Goal: Communication & Community: Answer question/provide support

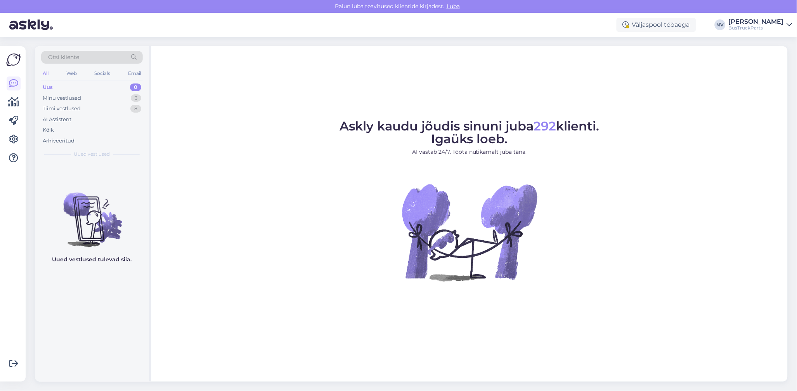
click at [50, 86] on div "Uus" at bounding box center [48, 87] width 10 height 8
click at [61, 98] on div "Minu vestlused" at bounding box center [62, 98] width 38 height 8
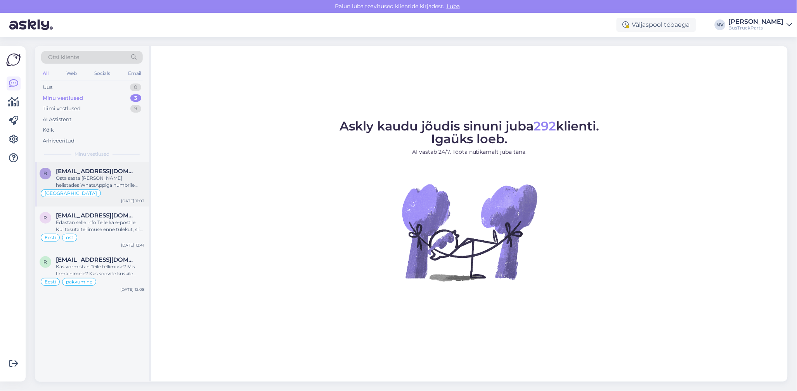
click at [95, 180] on div "Osta saata [PERSON_NAME] helistades WhatsAppiga numbrile [PHONE_NUMBER] või saa…" at bounding box center [100, 182] width 88 height 14
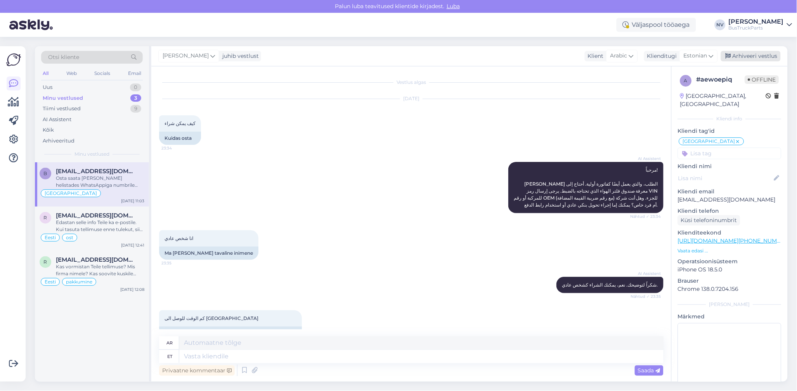
click at [751, 55] on div "Arhiveeri vestlus" at bounding box center [751, 56] width 60 height 10
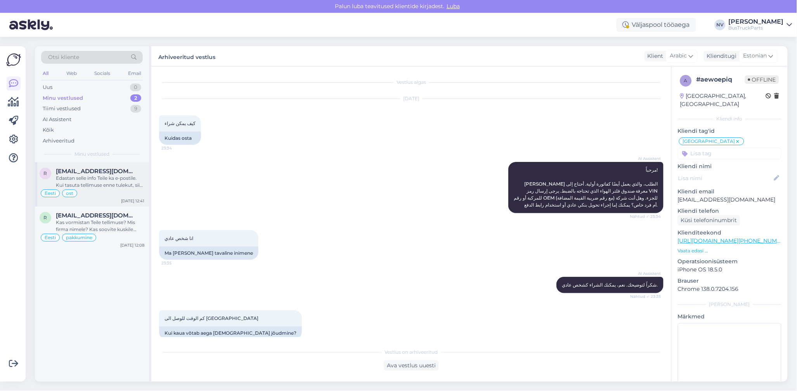
click at [98, 185] on div "Edastan selle info Teile ka e-postile. Kui tasuta tellimuse enne tulekut, siis …" at bounding box center [100, 182] width 88 height 14
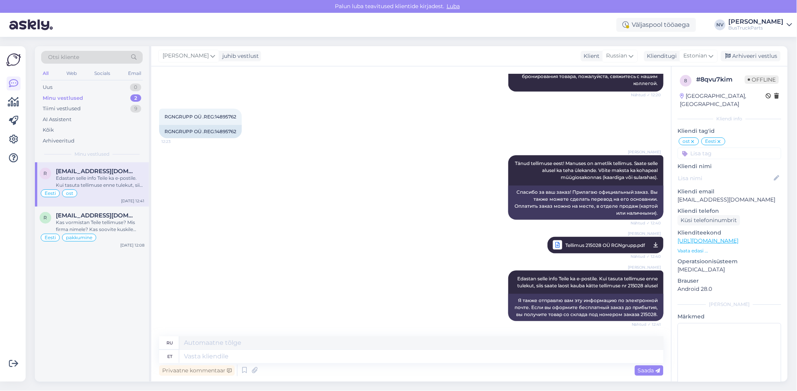
scroll to position [229, 0]
click at [752, 54] on div "Arhiveeri vestlus" at bounding box center [751, 56] width 60 height 10
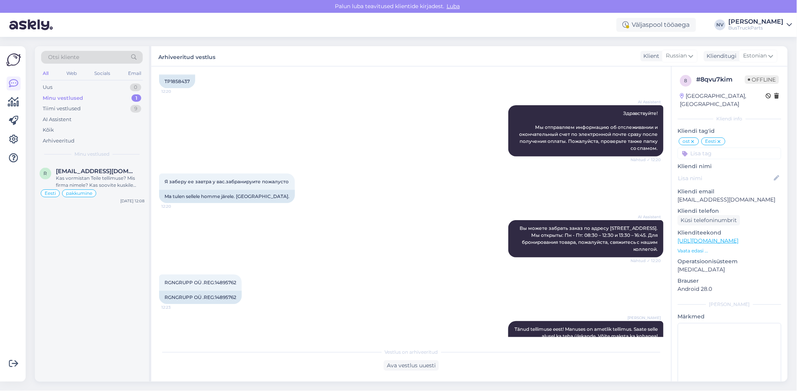
scroll to position [221, 0]
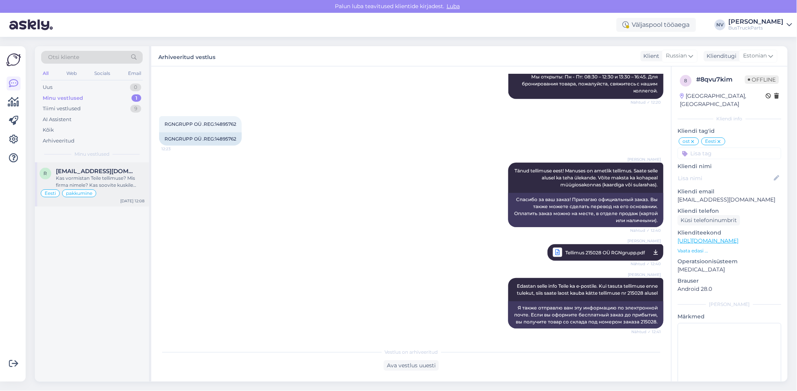
click at [99, 176] on div "Kas vormistan Teile tellimuse? Mis firma nimele? Kas soovite kuskile saatmist v…" at bounding box center [100, 182] width 88 height 14
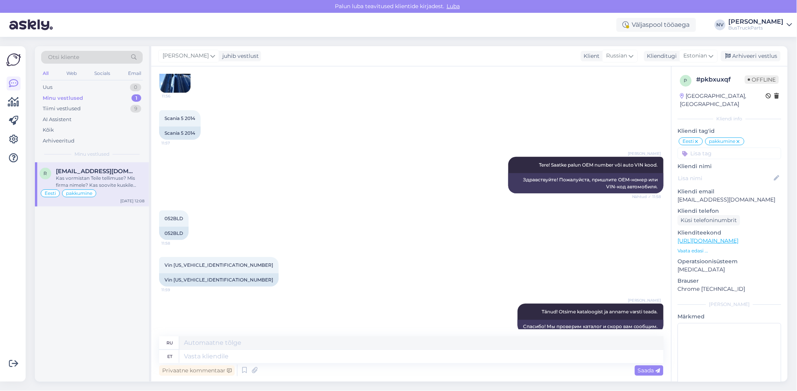
scroll to position [248, 0]
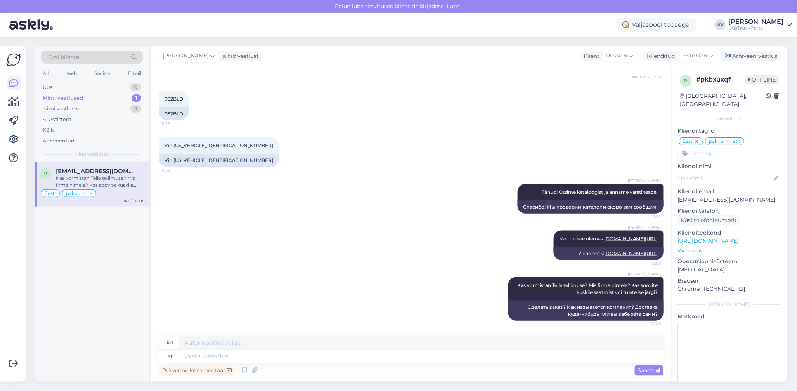
click at [741, 139] on icon at bounding box center [738, 142] width 5 height 6
click at [692, 323] on textarea at bounding box center [730, 358] width 104 height 70
type textarea "topeltvestlus. eelmisega vormistati ost"
click at [759, 50] on div "[PERSON_NAME] juhib vestlust Klient [DEMOGRAPHIC_DATA] Klienditugi [DEMOGRAPHIC…" at bounding box center [469, 56] width 636 height 20
click at [760, 57] on div "Arhiveeri vestlus" at bounding box center [751, 56] width 60 height 10
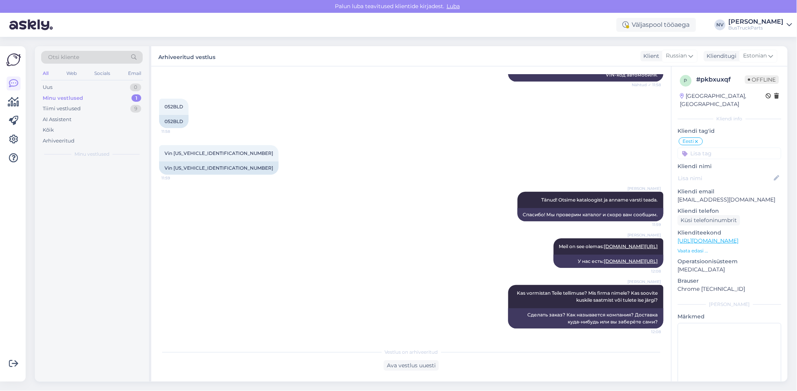
scroll to position [240, 0]
click at [57, 107] on div "Tiimi vestlused" at bounding box center [62, 109] width 38 height 8
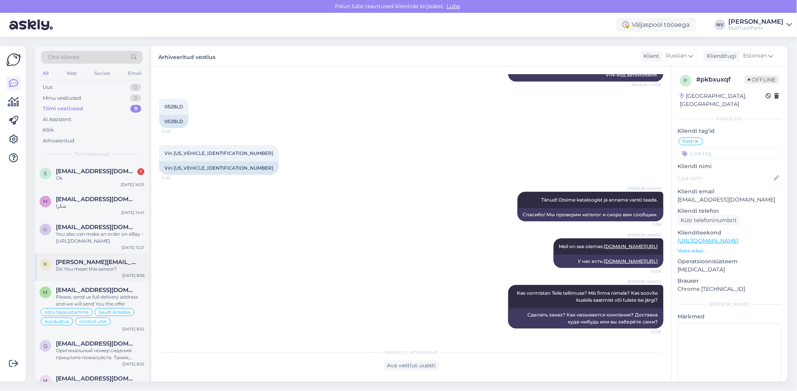
click at [58, 266] on div "Do You mean this sensor?" at bounding box center [100, 268] width 88 height 7
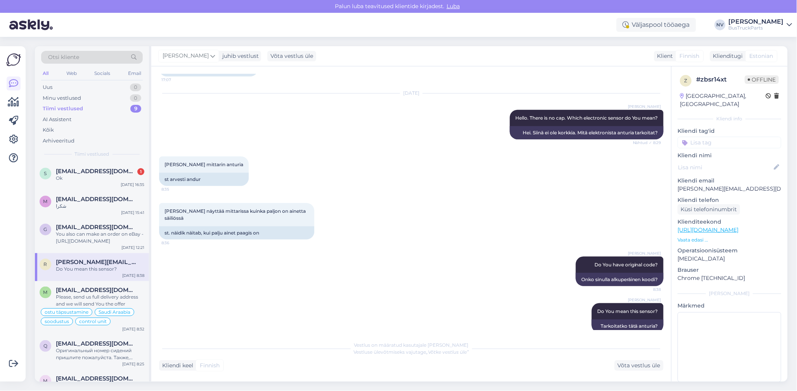
scroll to position [146, 0]
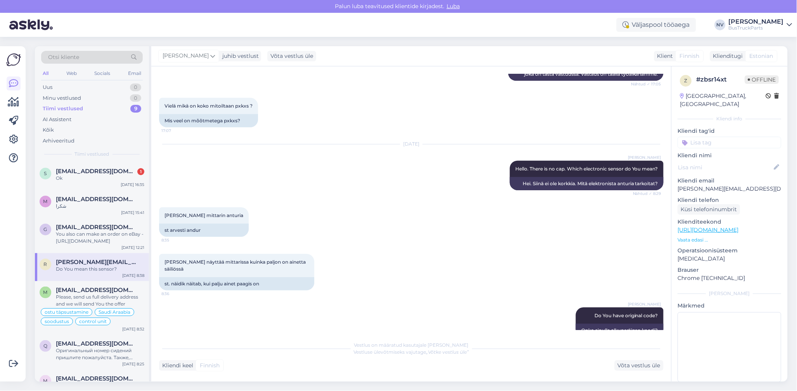
click at [695, 137] on input at bounding box center [730, 143] width 104 height 12
type input "[GEOGRAPHIC_DATA]"
click at [725, 161] on span "[GEOGRAPHIC_DATA]" at bounding box center [730, 163] width 52 height 5
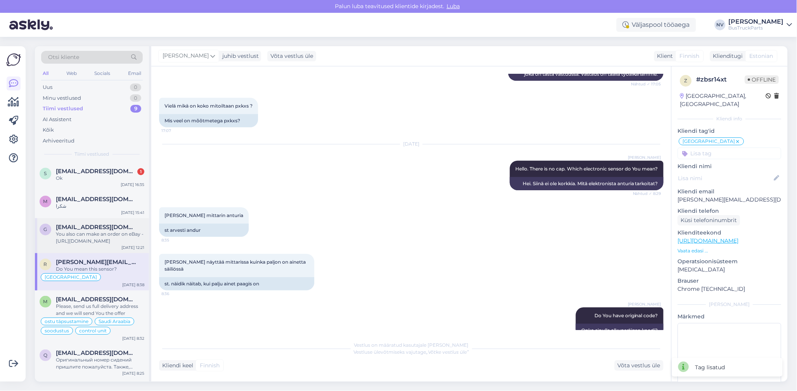
click at [60, 228] on span "[EMAIL_ADDRESS][DOMAIN_NAME]" at bounding box center [96, 227] width 81 height 7
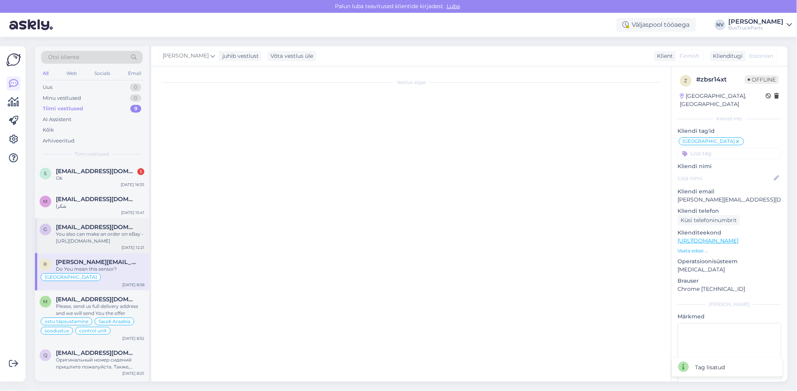
scroll to position [508, 0]
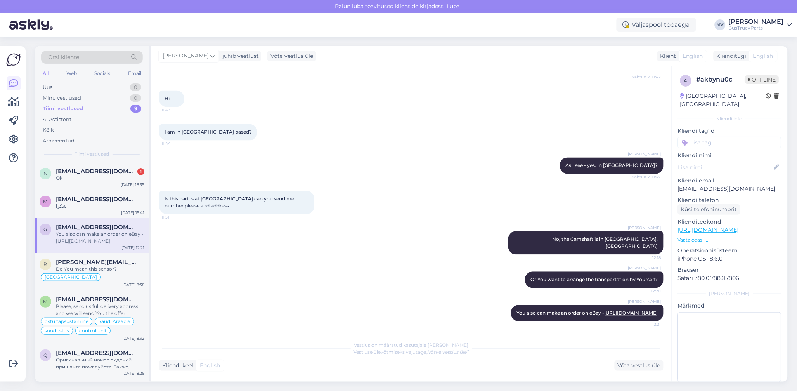
click at [699, 141] on input at bounding box center [730, 143] width 104 height 12
type input "UK"
click at [766, 165] on span "UK" at bounding box center [769, 163] width 7 height 5
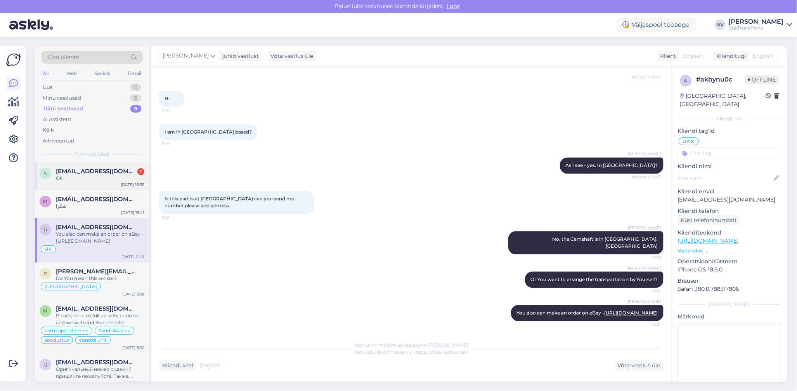
click at [76, 175] on div "Ok" at bounding box center [100, 178] width 88 height 7
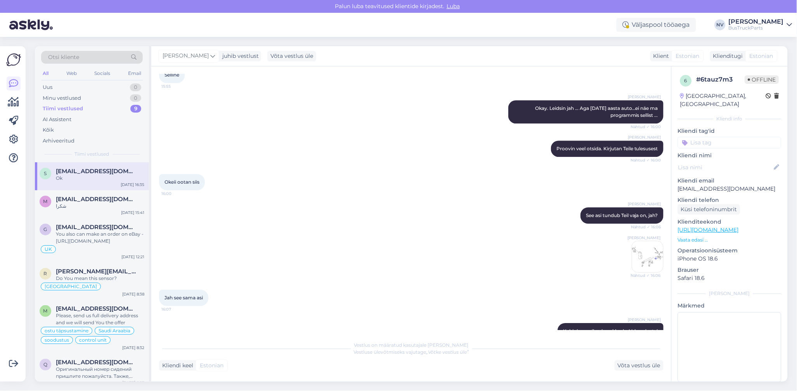
scroll to position [856, 0]
